Goal: Learn about a topic: Understand process/instructions

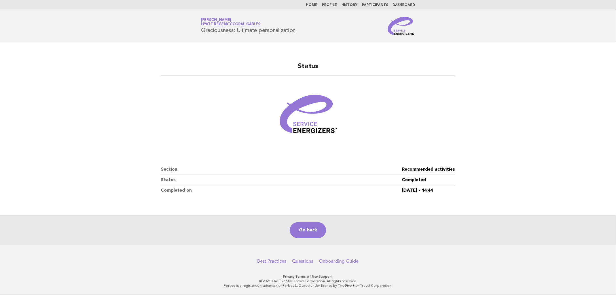
click at [323, 4] on ul "Home Profile History Participants Dashboard" at bounding box center [308, 5] width 230 height 5
click at [317, 4] on link "Home" at bounding box center [311, 4] width 11 height 3
click at [316, 2] on nav "Home Profile History Participants Dashboard" at bounding box center [308, 5] width 616 height 10
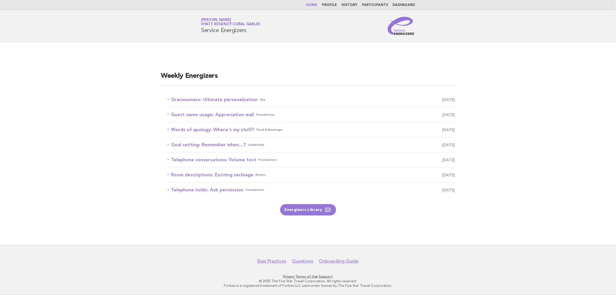
click at [316, 5] on link "Home" at bounding box center [311, 4] width 11 height 3
click at [247, 160] on link "Telephone conversations: Volume test Foundations October 5" at bounding box center [311, 160] width 287 height 8
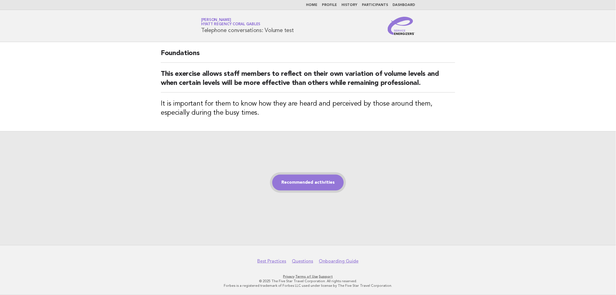
drag, startPoint x: 316, startPoint y: 182, endPoint x: 321, endPoint y: 182, distance: 5.7
click at [316, 182] on link "Recommended activities" at bounding box center [307, 182] width 71 height 16
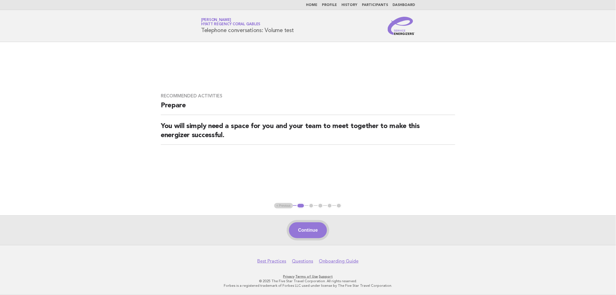
click at [318, 228] on button "Continue" at bounding box center [308, 230] width 38 height 16
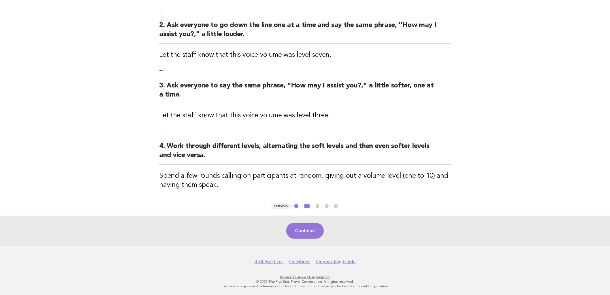
click at [312, 233] on button "Continue" at bounding box center [305, 231] width 38 height 16
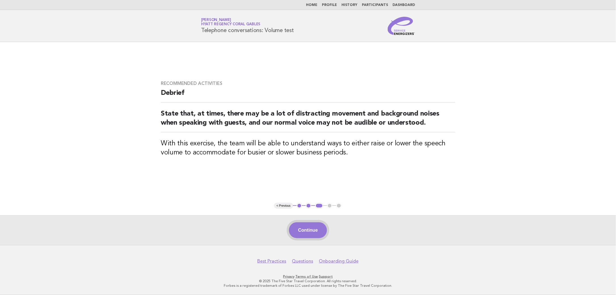
click at [307, 231] on button "Continue" at bounding box center [308, 230] width 38 height 16
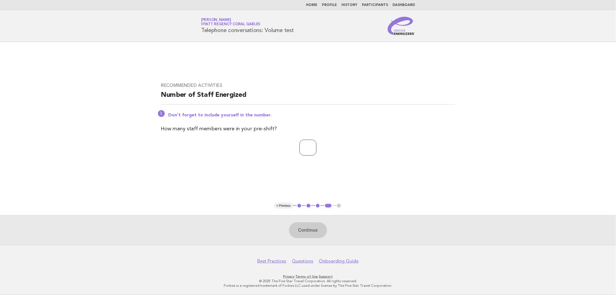
click at [316, 147] on input "*" at bounding box center [307, 147] width 17 height 16
type input "*"
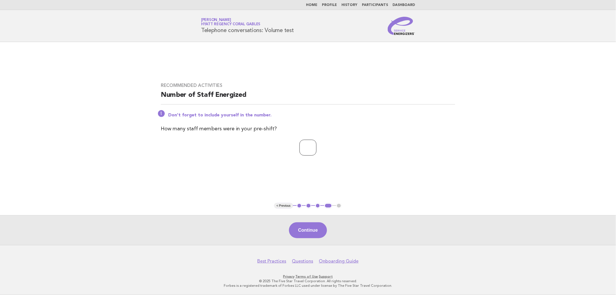
click at [316, 147] on input "*" at bounding box center [307, 147] width 17 height 16
click at [309, 231] on button "Continue" at bounding box center [308, 230] width 38 height 16
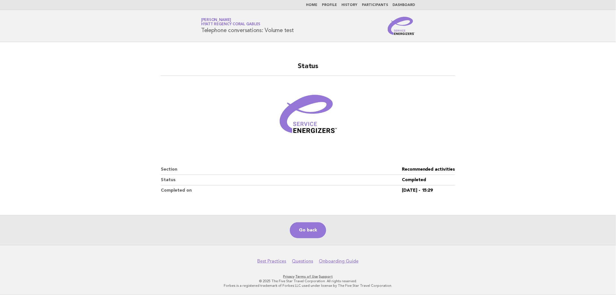
click at [314, 4] on link "Home" at bounding box center [311, 4] width 11 height 3
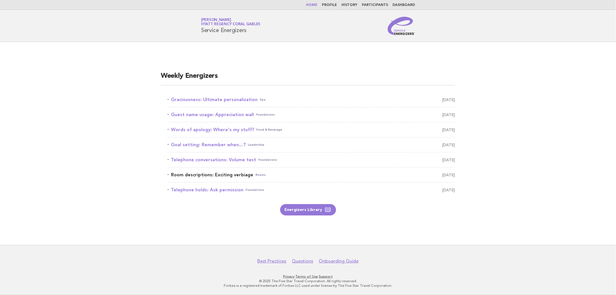
drag, startPoint x: 234, startPoint y: 174, endPoint x: 248, endPoint y: 174, distance: 14.2
click at [234, 174] on link "Room descriptions: Exciting verbiage Rooms October 6" at bounding box center [311, 175] width 287 height 8
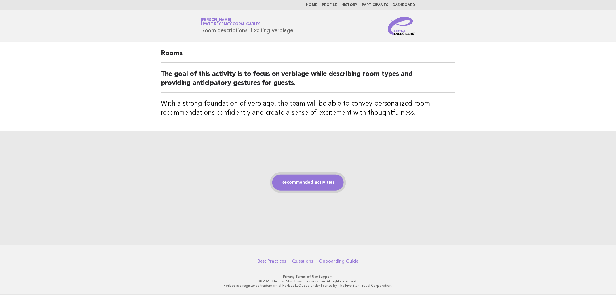
click at [326, 176] on link "Recommended activities" at bounding box center [307, 182] width 71 height 16
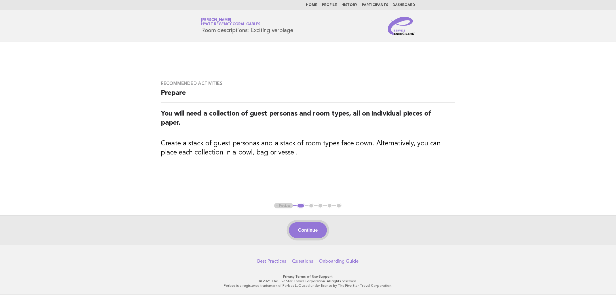
click at [298, 230] on button "Continue" at bounding box center [308, 230] width 38 height 16
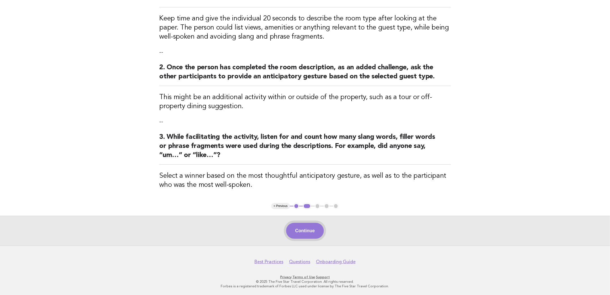
click at [308, 229] on button "Continue" at bounding box center [305, 231] width 38 height 16
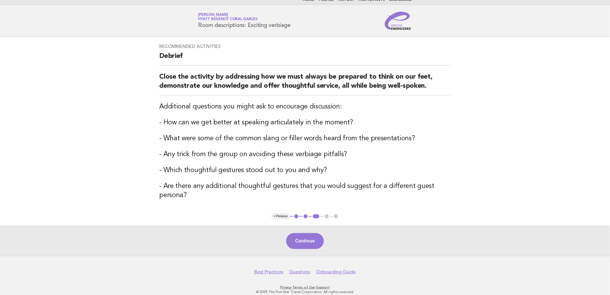
scroll to position [6, 0]
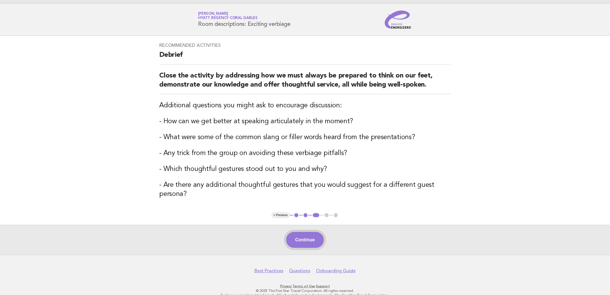
click at [298, 233] on button "Continue" at bounding box center [305, 240] width 38 height 16
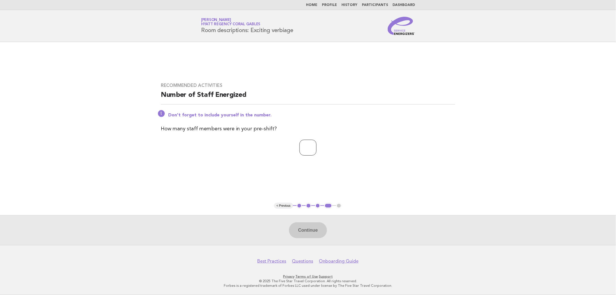
click at [316, 144] on input "*" at bounding box center [307, 147] width 17 height 16
click at [316, 145] on input "*" at bounding box center [307, 147] width 17 height 16
type input "*"
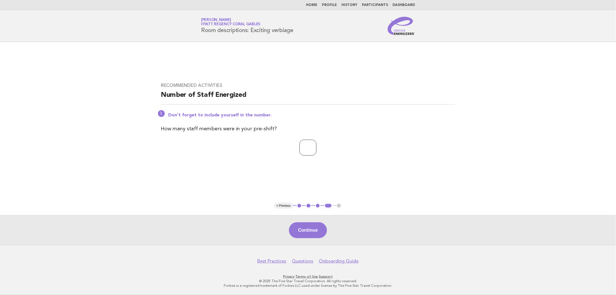
click at [316, 145] on input "*" at bounding box center [307, 147] width 17 height 16
click at [300, 226] on button "Continue" at bounding box center [308, 230] width 38 height 16
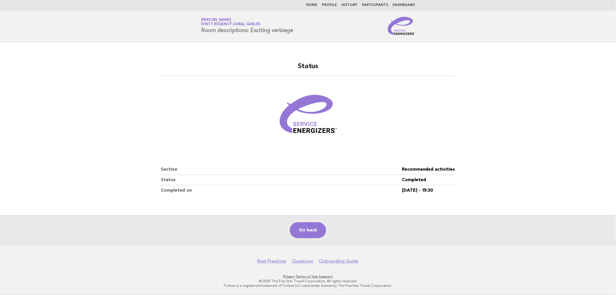
click at [317, 6] on link "Home" at bounding box center [311, 4] width 11 height 3
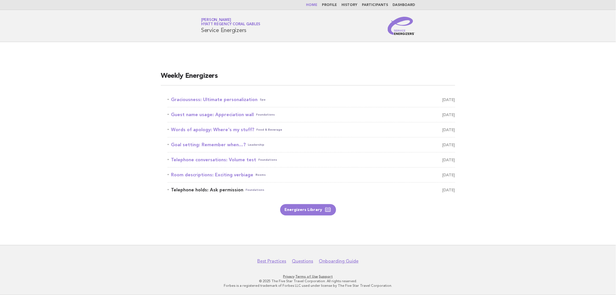
click at [236, 189] on link "Telephone holds: Ask permission Foundations [DATE]" at bounding box center [311, 190] width 287 height 8
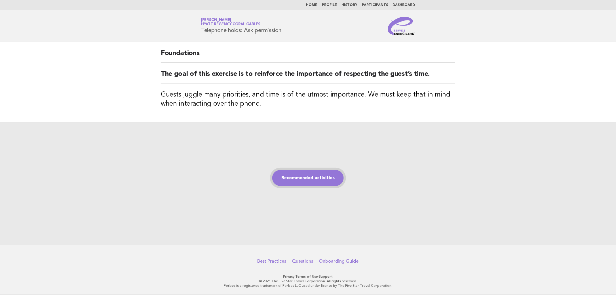
click at [313, 177] on link "Recommended activities" at bounding box center [307, 178] width 71 height 16
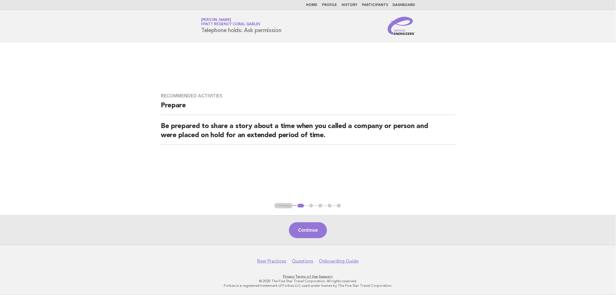
click at [309, 218] on div "Continue" at bounding box center [308, 230] width 616 height 30
click at [308, 226] on button "Continue" at bounding box center [308, 230] width 38 height 16
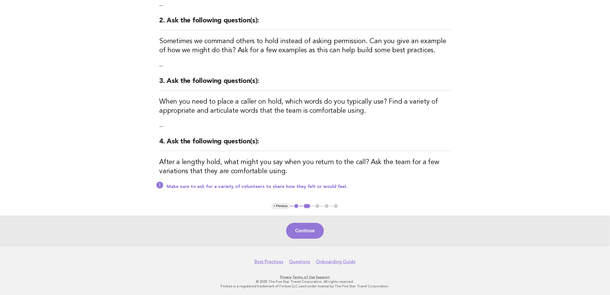
click at [295, 237] on button "Continue" at bounding box center [305, 231] width 38 height 16
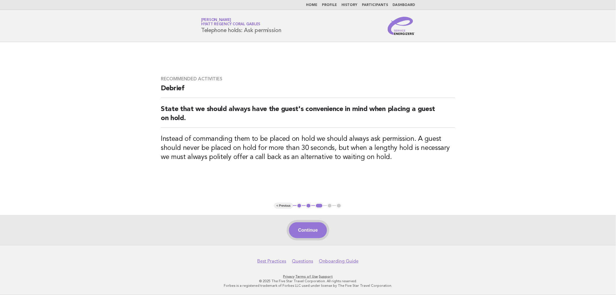
click at [315, 229] on button "Continue" at bounding box center [308, 230] width 38 height 16
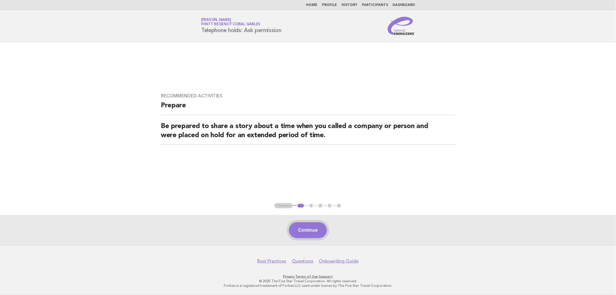
click at [309, 234] on button "Continue" at bounding box center [308, 230] width 38 height 16
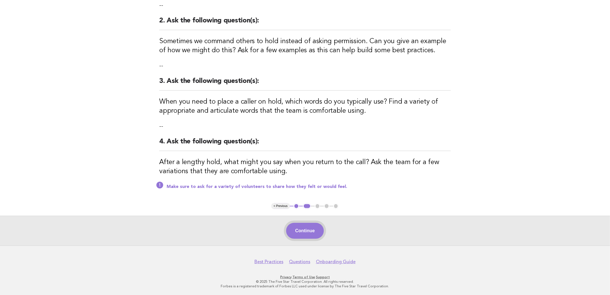
click at [304, 232] on button "Continue" at bounding box center [305, 231] width 38 height 16
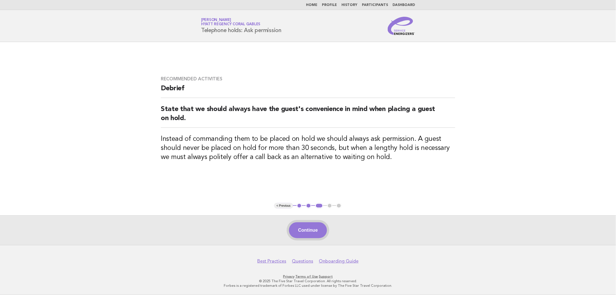
click at [307, 232] on button "Continue" at bounding box center [308, 230] width 38 height 16
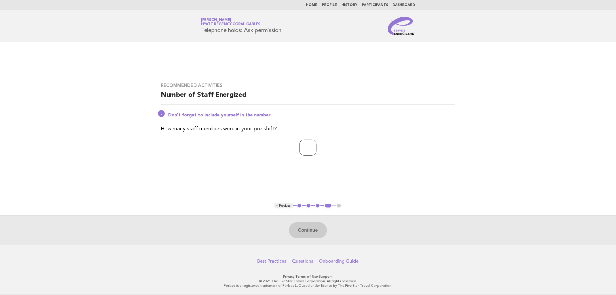
click at [316, 147] on input "*" at bounding box center [307, 147] width 17 height 16
type input "*"
click at [316, 147] on input "*" at bounding box center [307, 147] width 17 height 16
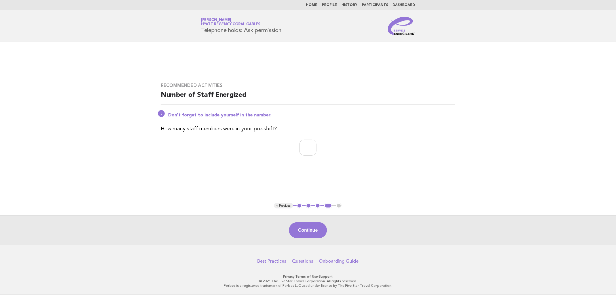
drag, startPoint x: 303, startPoint y: 233, endPoint x: 475, endPoint y: 239, distance: 171.9
click at [304, 233] on button "Continue" at bounding box center [308, 230] width 38 height 16
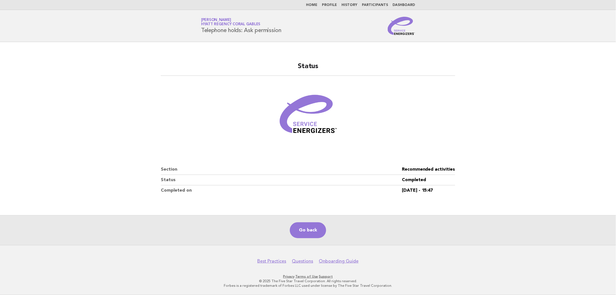
click at [317, 5] on link "Home" at bounding box center [311, 4] width 11 height 3
